Goal: Navigation & Orientation: Find specific page/section

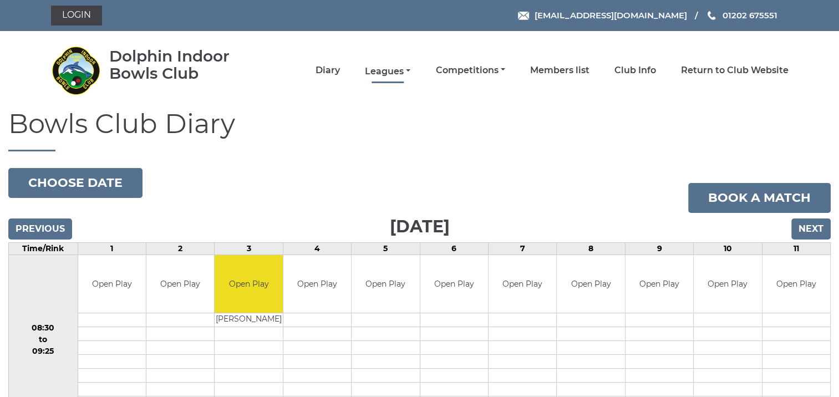
click at [389, 69] on link "Leagues" at bounding box center [387, 71] width 45 height 12
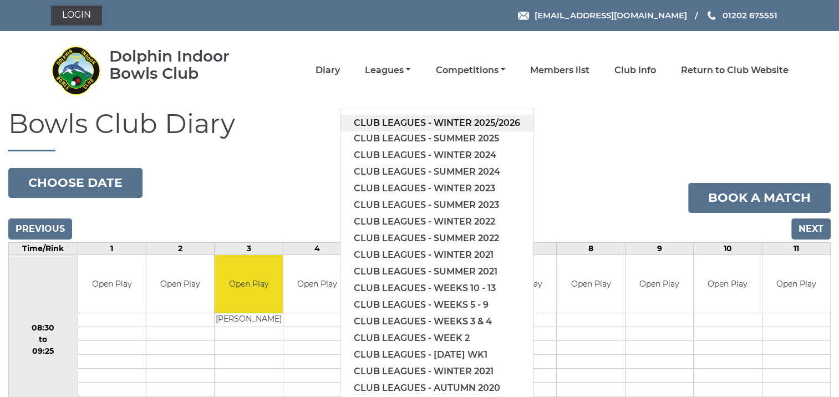
click at [398, 118] on link "Club leagues - Winter 2025/2026" at bounding box center [436, 123] width 193 height 17
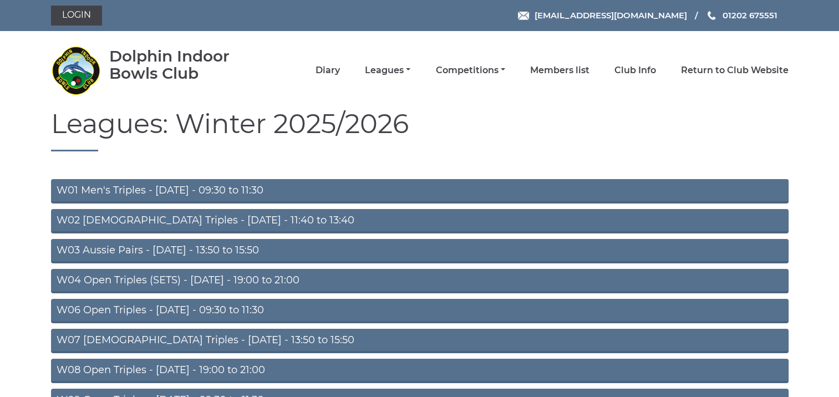
click at [145, 191] on link "W01 Men's Triples - Monday - 09:30 to 11:30" at bounding box center [420, 191] width 738 height 24
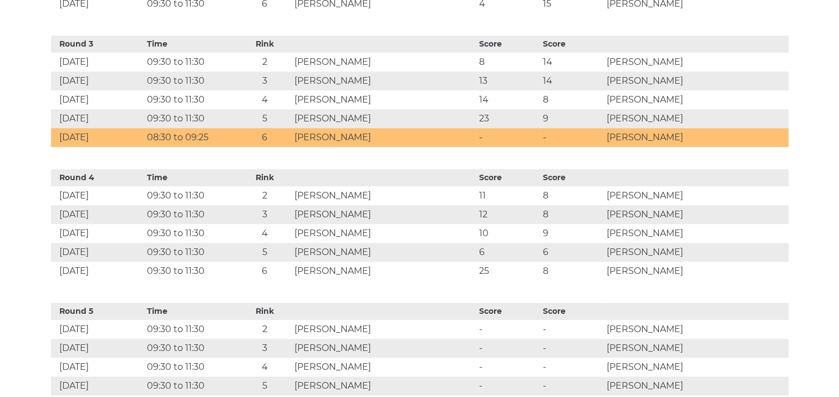
scroll to position [832, 0]
